Goal: Task Accomplishment & Management: Manage account settings

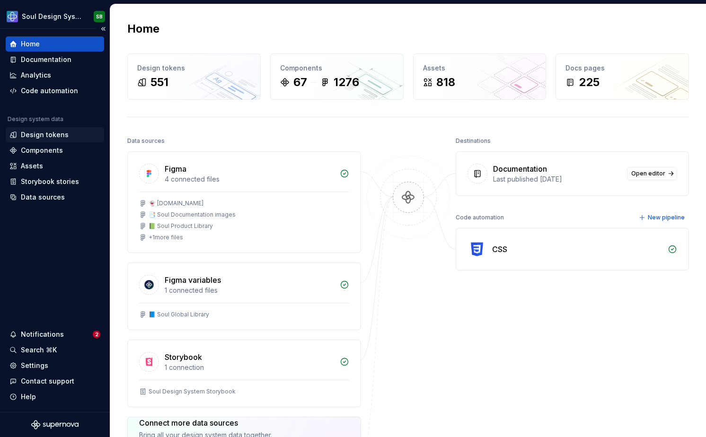
click at [66, 134] on div "Design tokens" at bounding box center [54, 134] width 91 height 9
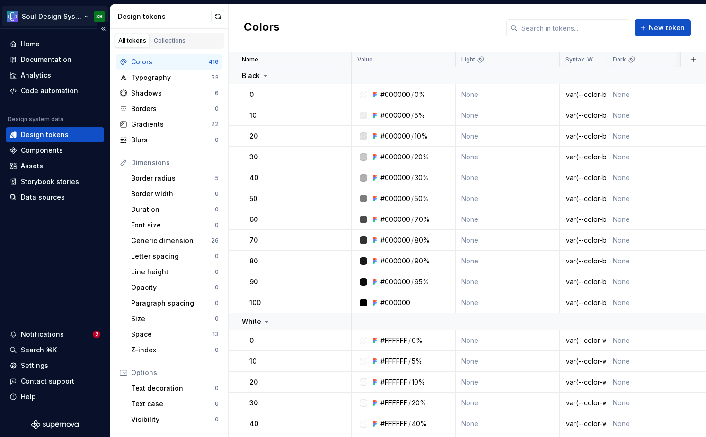
click at [38, 17] on html "Soul Design System SB Home Documentation Analytics Code automation Design syste…" at bounding box center [353, 218] width 706 height 437
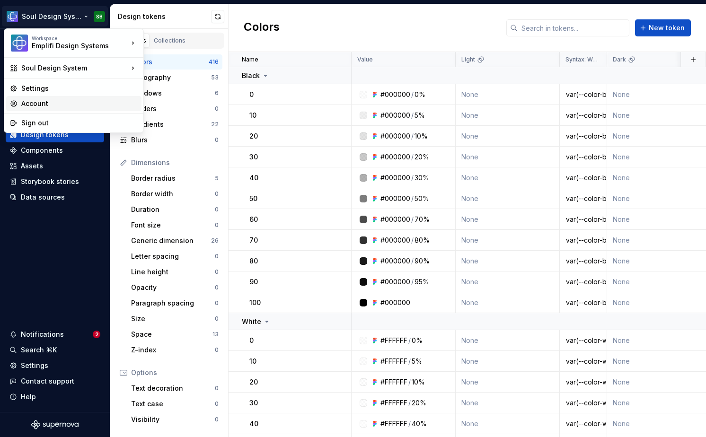
click at [44, 103] on div "Account" at bounding box center [79, 103] width 116 height 9
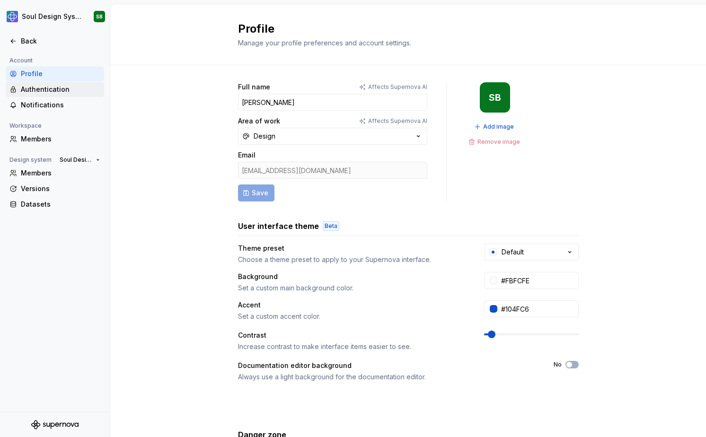
click at [46, 88] on div "Authentication" at bounding box center [60, 89] width 79 height 9
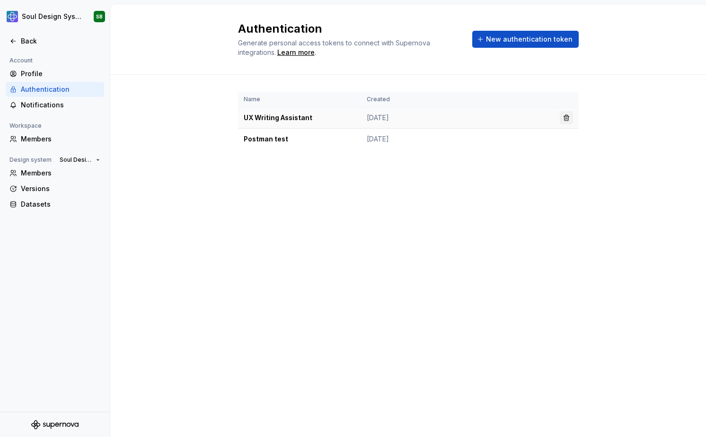
click at [565, 119] on button "button" at bounding box center [566, 117] width 13 height 13
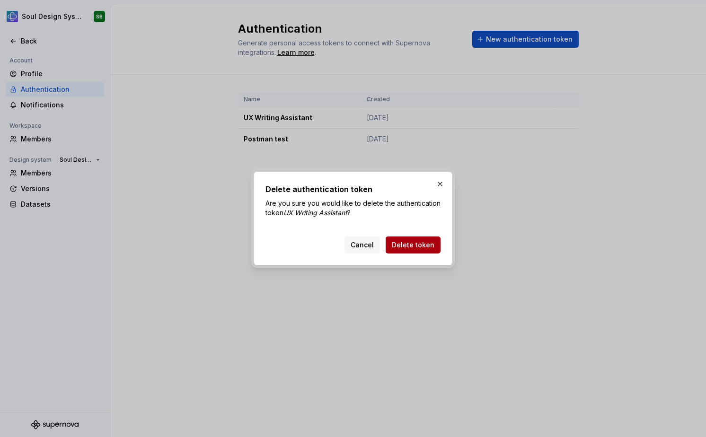
click at [418, 245] on span "Delete token" at bounding box center [413, 244] width 43 height 9
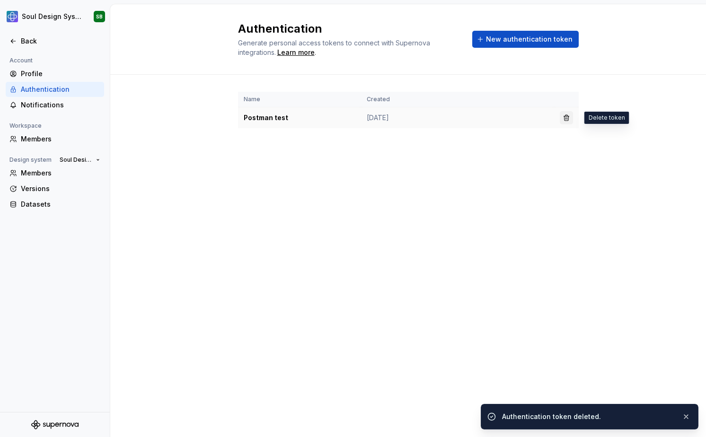
click at [563, 116] on button "button" at bounding box center [566, 117] width 13 height 13
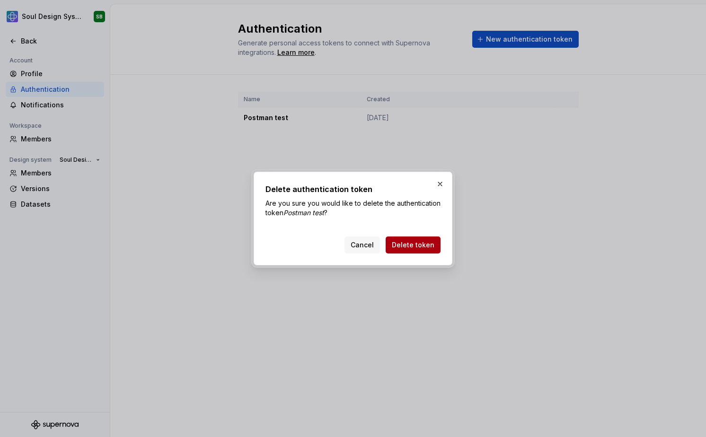
click at [408, 247] on span "Delete token" at bounding box center [413, 244] width 43 height 9
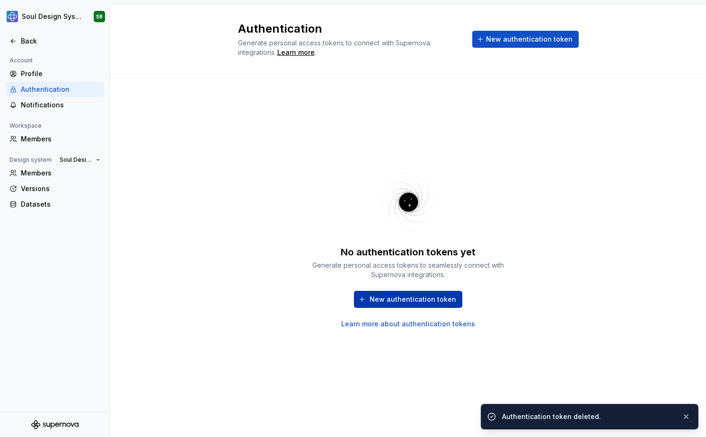
click at [406, 306] on button "New authentication token" at bounding box center [408, 299] width 108 height 17
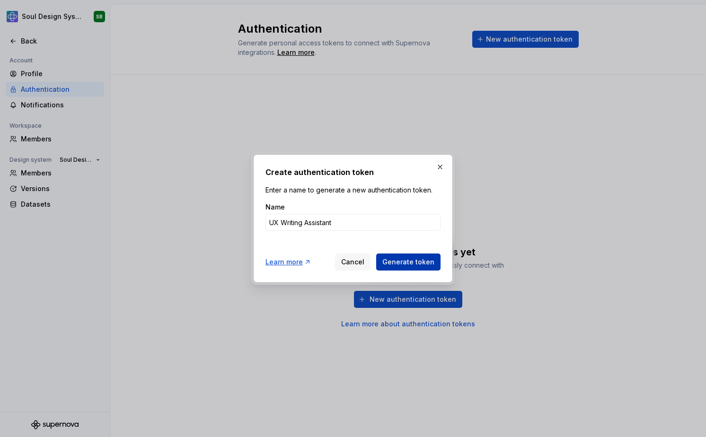
type input "UX Writing Assistant"
click at [435, 264] on button "Generate token" at bounding box center [408, 262] width 64 height 17
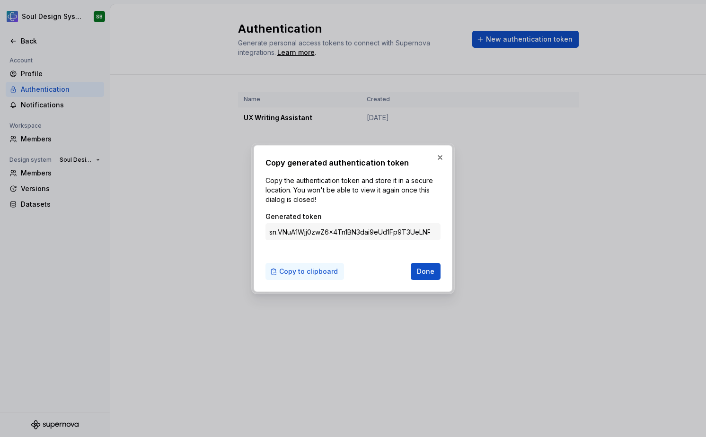
click at [323, 270] on span "Copy to clipboard" at bounding box center [308, 271] width 59 height 9
click at [386, 236] on input "sn.VNuA1Wjj0zwZ6x4Tn1BN3dai9eUd1Fp9T3UeLNRQ14DHtzWBv6Tyjl7hHSLogoVpOjX5QotCho2b…" at bounding box center [352, 231] width 175 height 17
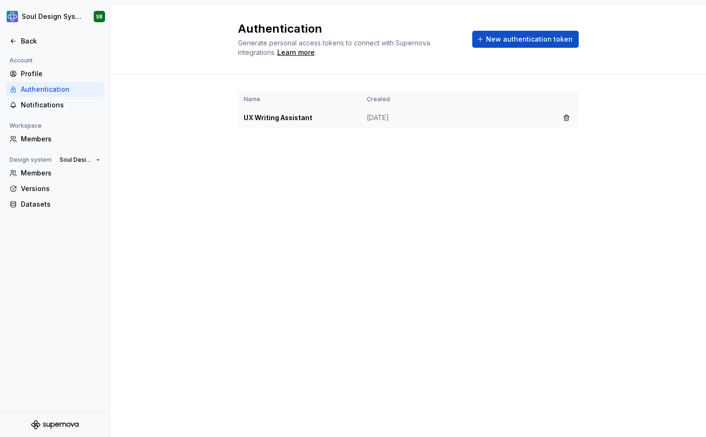
click at [384, 107] on td "[DATE]" at bounding box center [457, 117] width 193 height 21
click at [566, 119] on button "button" at bounding box center [566, 117] width 13 height 13
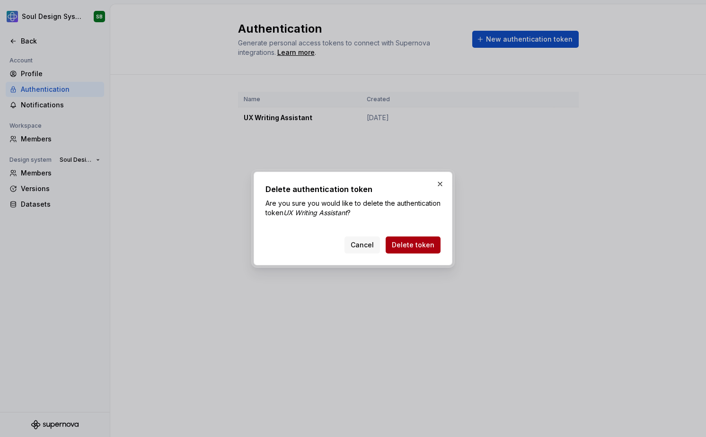
click at [432, 245] on span "Delete token" at bounding box center [413, 244] width 43 height 9
click at [434, 252] on div "Cancel Delete token" at bounding box center [392, 245] width 96 height 17
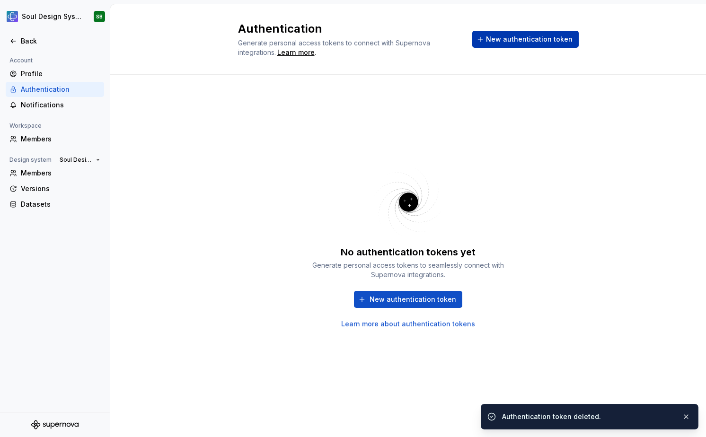
click at [504, 36] on span "New authentication token" at bounding box center [529, 39] width 87 height 9
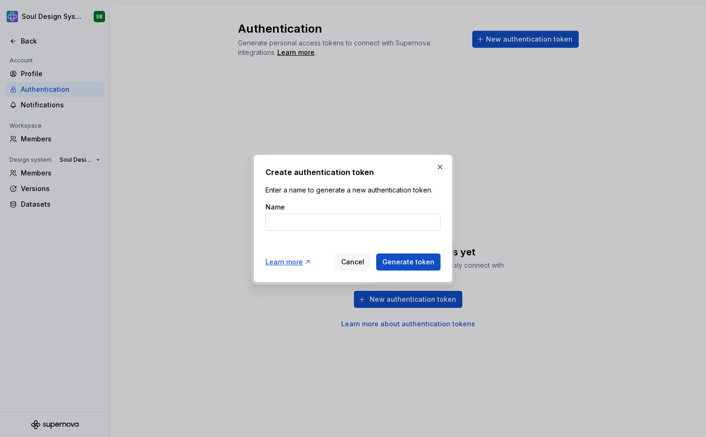
click at [291, 219] on input "Name" at bounding box center [352, 222] width 175 height 17
type input "UX Writing Assistant"
click at [400, 266] on span "Generate token" at bounding box center [408, 261] width 52 height 9
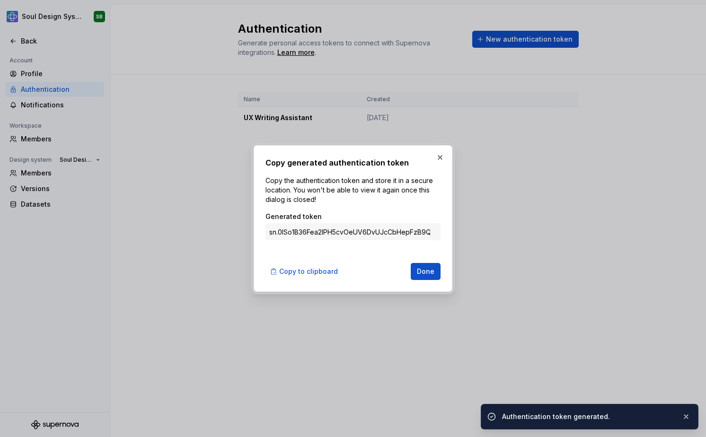
click at [384, 166] on h2 "Copy generated authentication token" at bounding box center [352, 162] width 175 height 11
click at [370, 236] on input "sn.0ISo1B36Fea2lPH5cvOeUV6DvUJcCbHepFzB9QyoLfc6zwFAt11aBII5c7eMPXr6l4eKFmEX4Yhc…" at bounding box center [352, 231] width 175 height 17
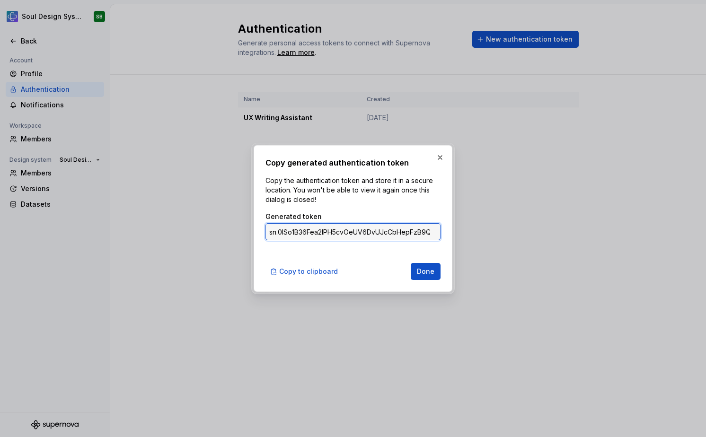
click at [370, 236] on input "sn.0ISo1B36Fea2lPH5cvOeUV6DvUJcCbHepFzB9QyoLfc6zwFAt11aBII5c7eMPXr6l4eKFmEX4Yhc…" at bounding box center [352, 231] width 175 height 17
click at [365, 230] on input "sn.0ISo1B36Fea2lPH5cvOeUV6DvUJcCbHepFzB9QyoLfc6zwFAt11aBII5c7eMPXr6l4eKFmEX4Yhc…" at bounding box center [352, 231] width 175 height 17
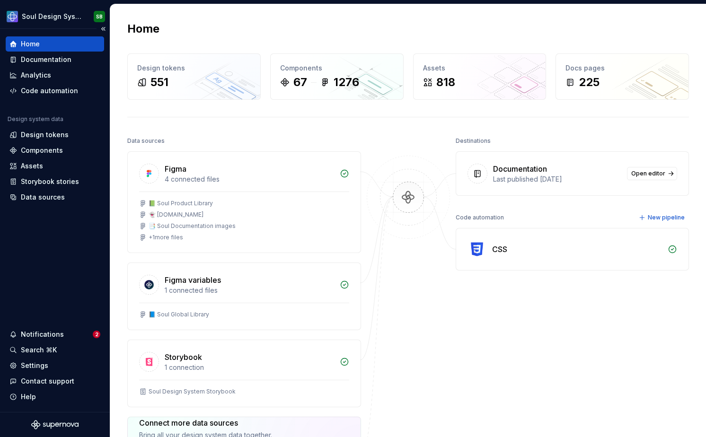
click at [45, 263] on div "Home Documentation Analytics Code automation Design system data Design tokens C…" at bounding box center [55, 220] width 110 height 383
click at [60, 295] on div "Home Documentation Analytics Code automation Design system data Design tokens C…" at bounding box center [55, 220] width 110 height 383
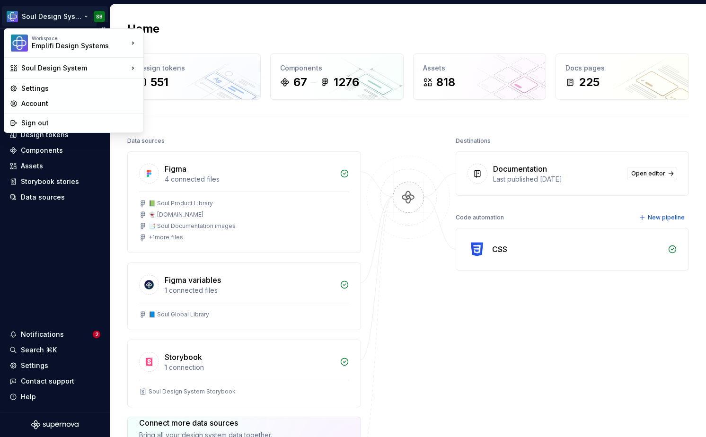
click at [69, 19] on html "Soul Design System SB Home Documentation Analytics Code automation Design syste…" at bounding box center [353, 218] width 706 height 437
click at [60, 101] on div "Account" at bounding box center [79, 103] width 116 height 9
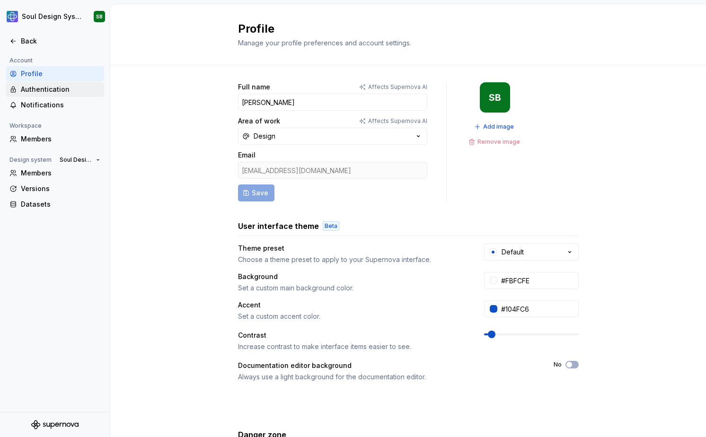
click at [59, 90] on div "Authentication" at bounding box center [60, 89] width 79 height 9
